Goal: Task Accomplishment & Management: Use online tool/utility

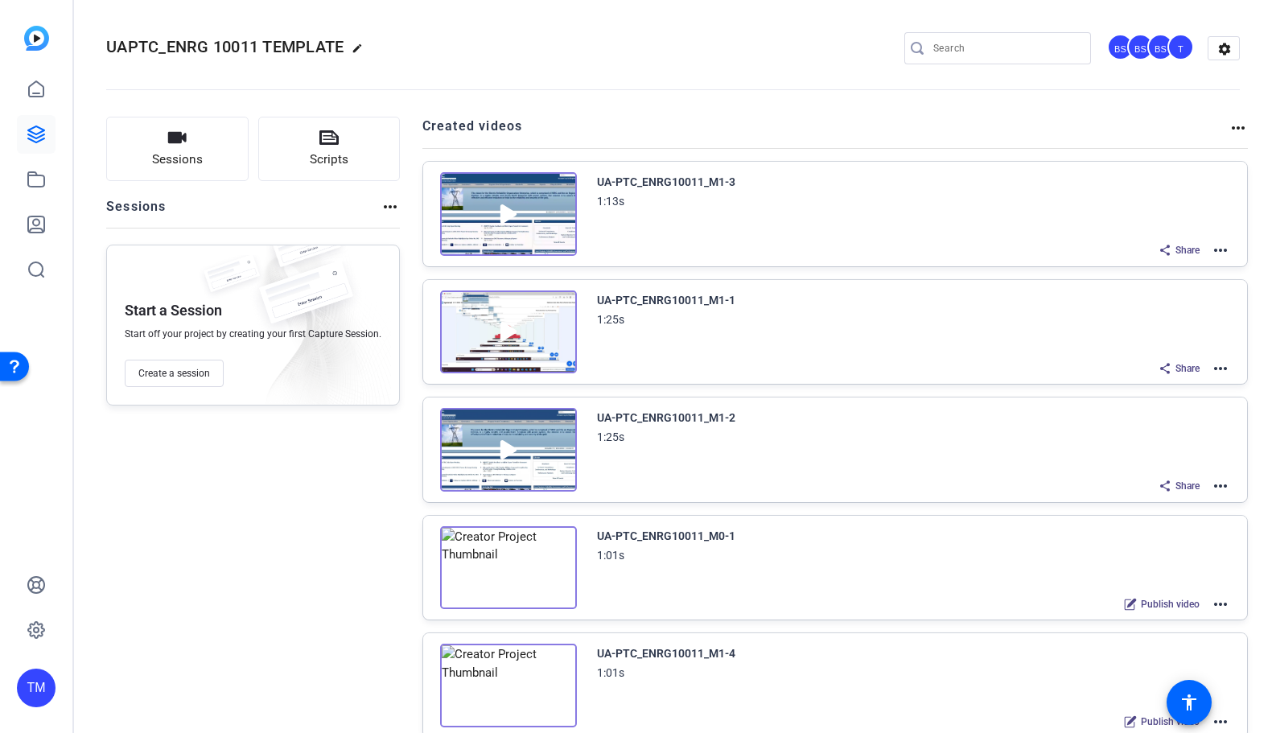
click at [1109, 358] on div "Share more_horiz" at bounding box center [914, 368] width 634 height 21
click at [515, 334] on img at bounding box center [508, 333] width 137 height 84
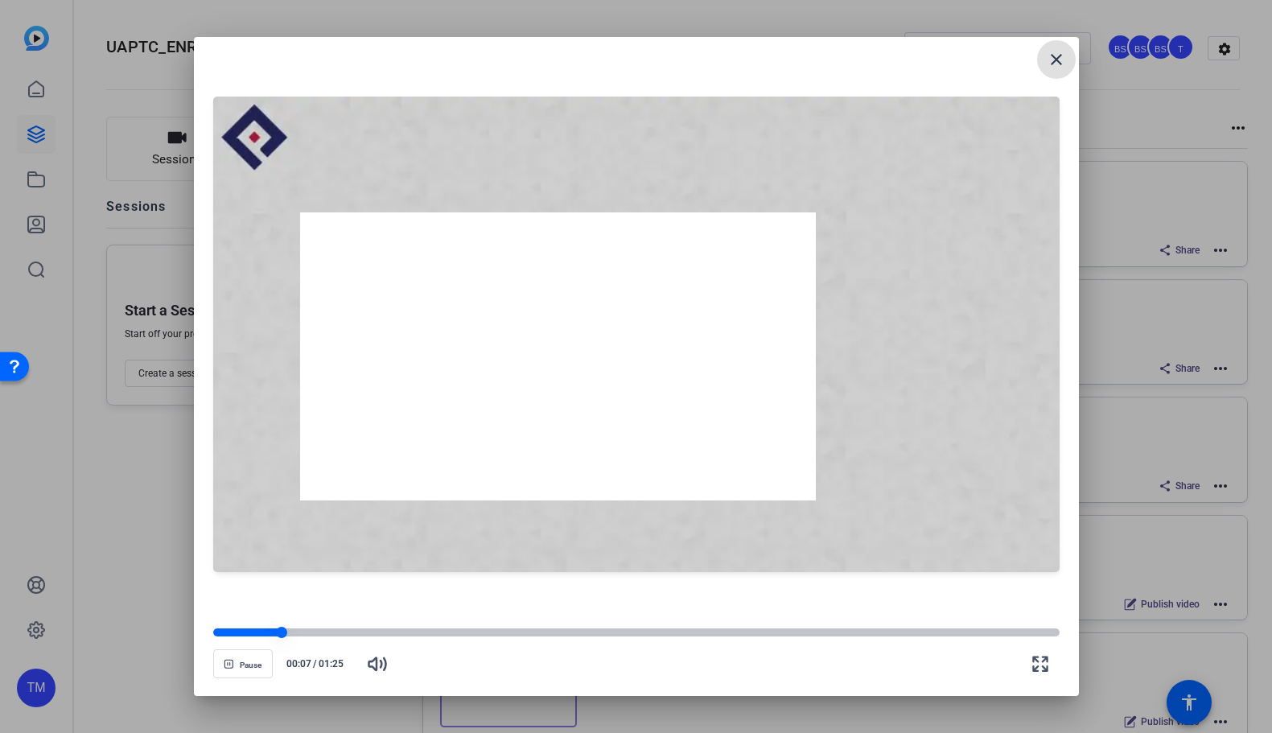
click at [250, 631] on div at bounding box center [247, 633] width 69 height 8
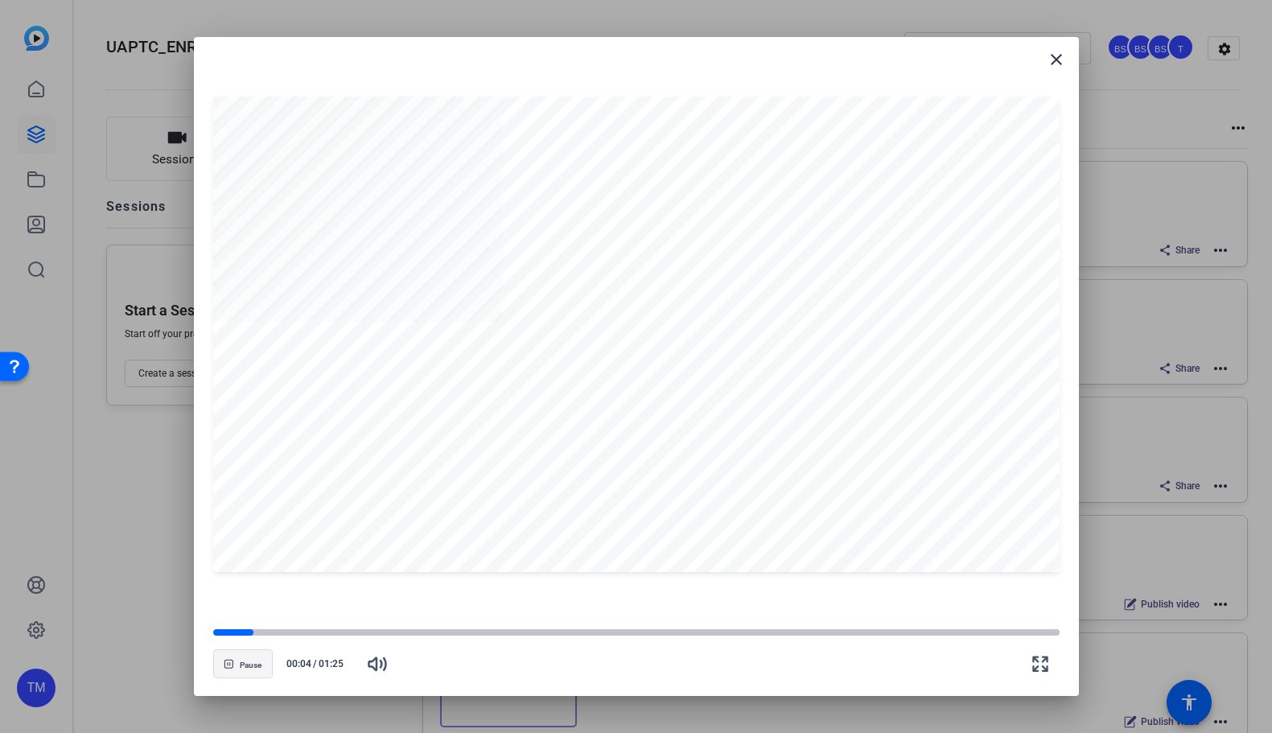
click at [245, 659] on span "Pause" at bounding box center [251, 664] width 22 height 12
click at [1056, 64] on mat-icon "close" at bounding box center [1056, 59] width 19 height 19
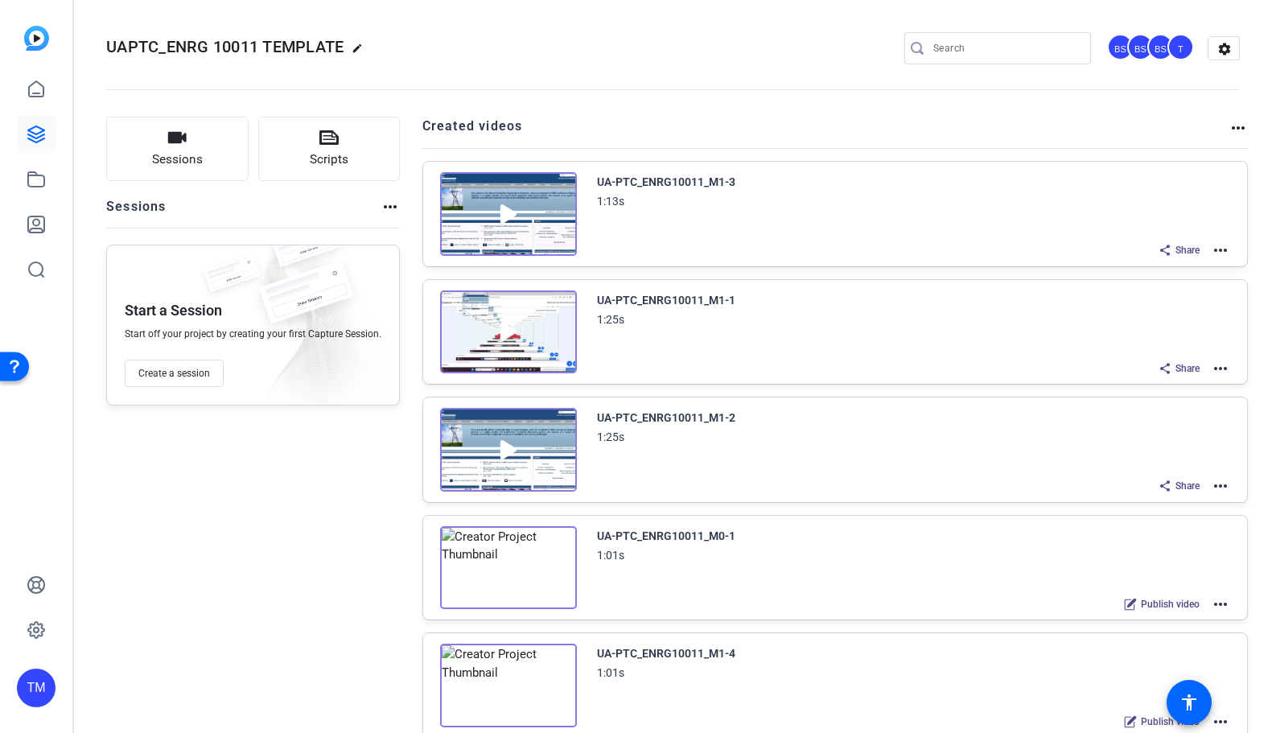
click at [528, 355] on img at bounding box center [508, 333] width 137 height 84
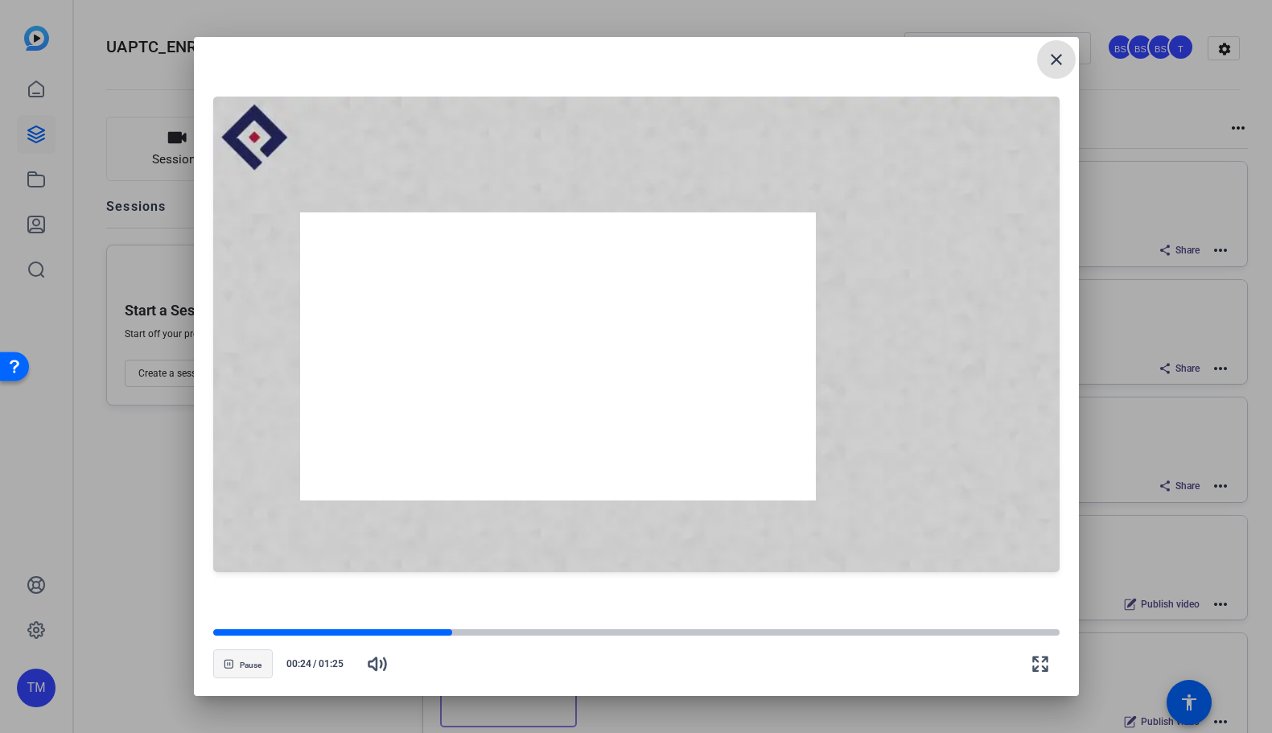
click at [239, 661] on span "button" at bounding box center [243, 664] width 58 height 39
click at [1051, 61] on mat-icon "close" at bounding box center [1056, 59] width 19 height 19
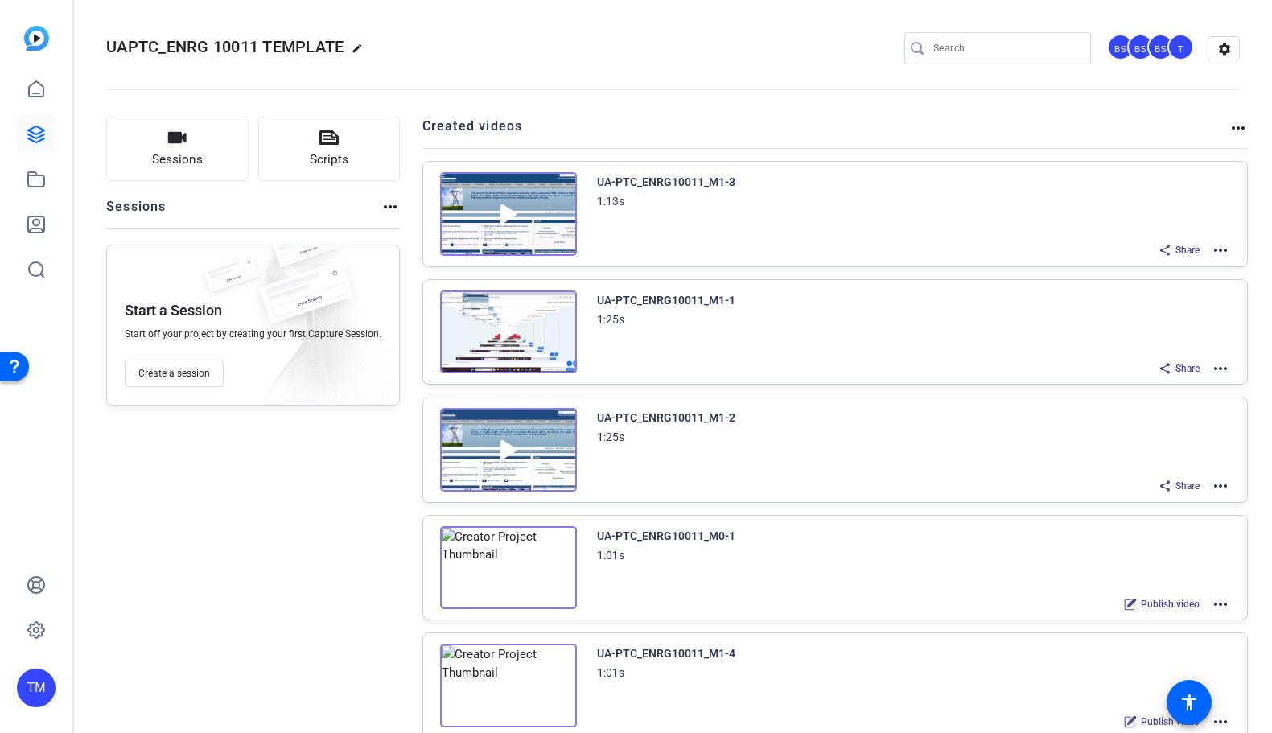
click at [1218, 252] on mat-icon "more_horiz" at bounding box center [1220, 250] width 19 height 19
click at [1181, 264] on span "Edit in Creator" at bounding box center [1162, 269] width 112 height 19
click at [1217, 254] on mat-icon "more_horiz" at bounding box center [1220, 250] width 19 height 19
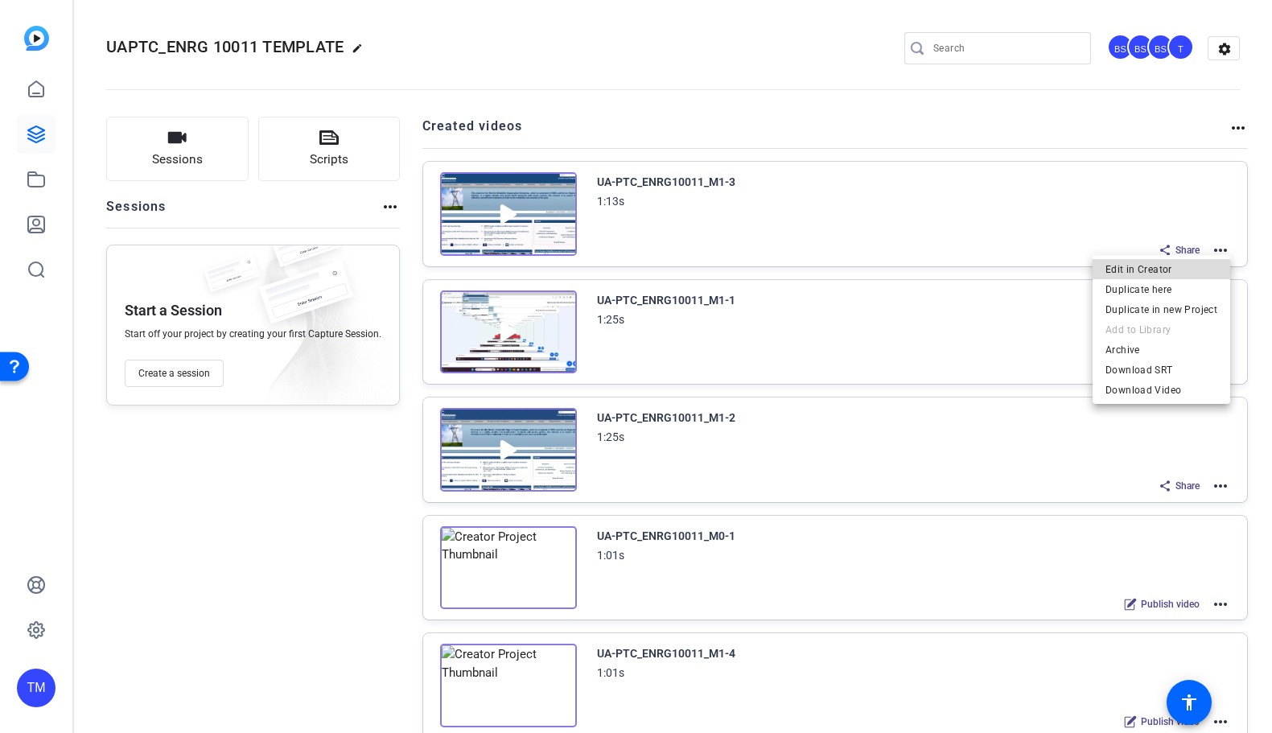
click at [1192, 270] on span "Edit in Creator" at bounding box center [1162, 269] width 112 height 19
